Goal: Task Accomplishment & Management: Complete application form

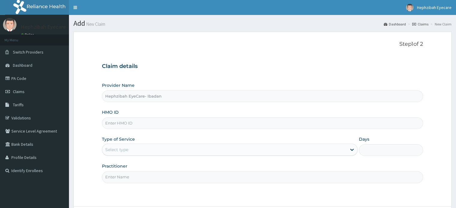
click at [115, 151] on div "Select type" at bounding box center [116, 150] width 23 height 6
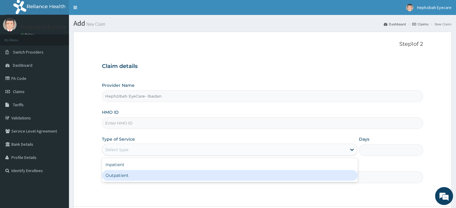
click at [112, 178] on div "Outpatient" at bounding box center [230, 175] width 256 height 11
type input "1"
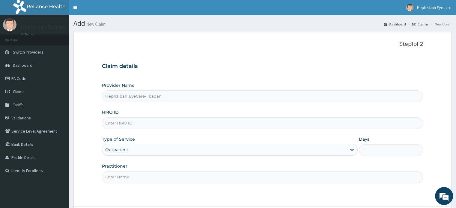
click at [118, 126] on input "HMO ID" at bounding box center [262, 124] width 321 height 12
type input "AIT/10084/A"
click at [178, 176] on input "Practitioner" at bounding box center [262, 178] width 321 height 12
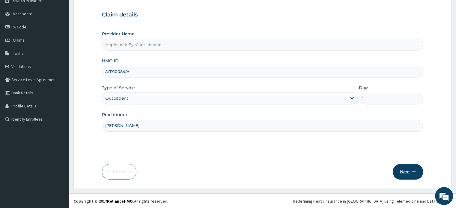
type input "[PERSON_NAME]"
click at [411, 174] on button "Next" at bounding box center [408, 172] width 30 height 16
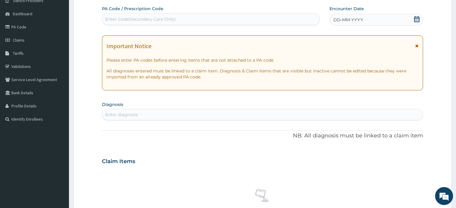
click at [362, 20] on span "DD-MM-YYYY" at bounding box center [348, 20] width 30 height 6
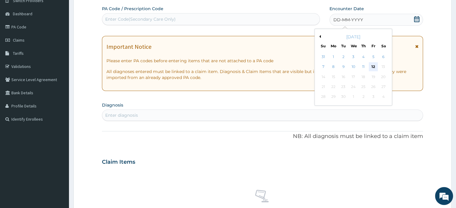
click at [374, 69] on div "12" at bounding box center [373, 67] width 9 height 9
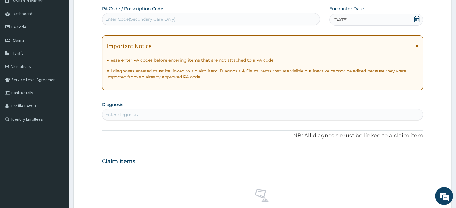
click at [198, 21] on div "Enter Code(Secondary Care Only)" at bounding box center [210, 19] width 217 height 10
type input "PA/E494FS"
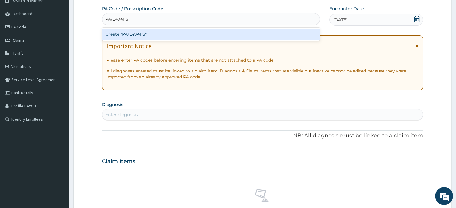
click at [190, 32] on div "Create "PA/E494FS"" at bounding box center [211, 34] width 218 height 11
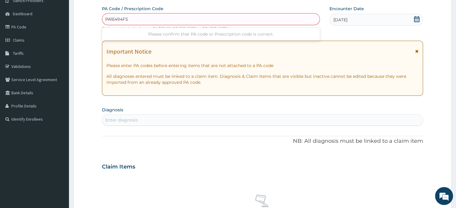
type input "PA1E494FS"
type input "PA/E494F5"
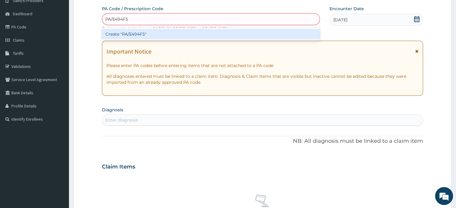
click at [162, 34] on div "Create "PA/E494F5"" at bounding box center [211, 34] width 218 height 11
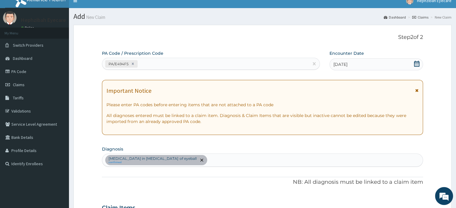
scroll to position [0, 0]
